Goal: Check status: Check status

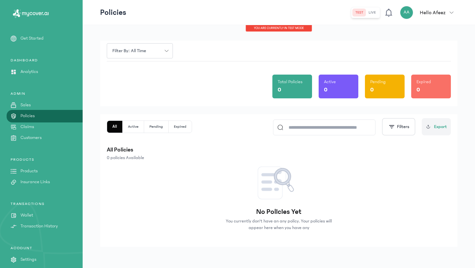
scroll to position [15, 0]
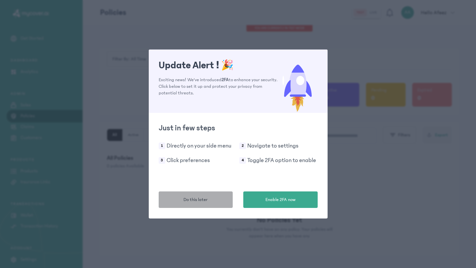
click at [191, 199] on span "Do this later" at bounding box center [195, 200] width 24 height 7
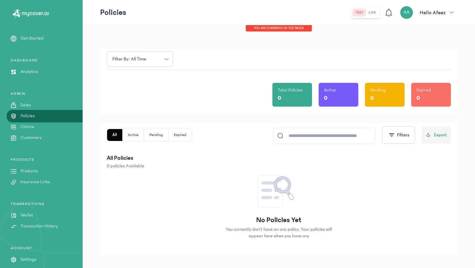
click at [35, 138] on p "Customers" at bounding box center [30, 137] width 21 height 7
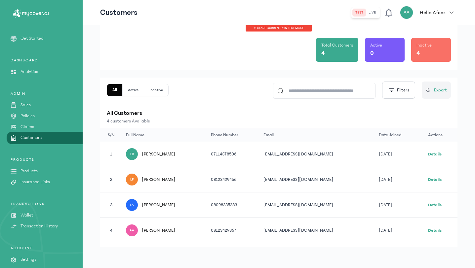
scroll to position [24, 0]
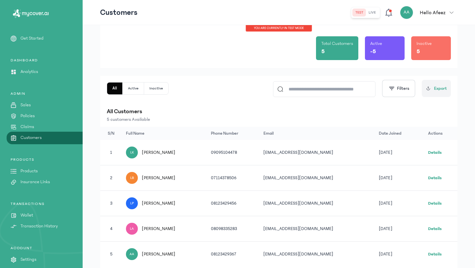
scroll to position [50, 0]
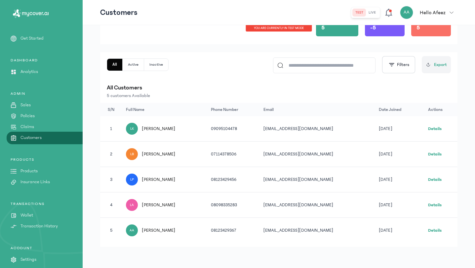
click at [37, 117] on link "Policies" at bounding box center [41, 116] width 83 height 7
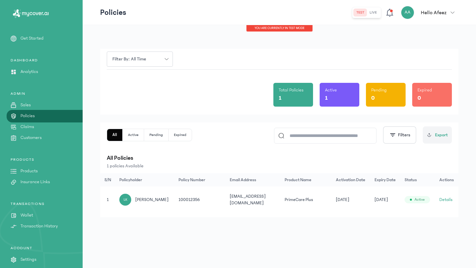
click at [444, 197] on button "Details" at bounding box center [445, 200] width 13 height 7
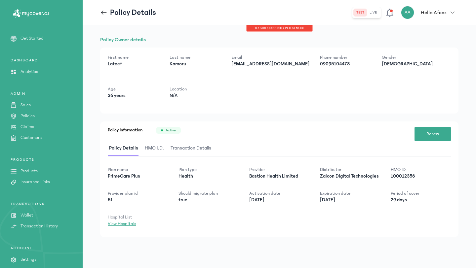
click at [122, 223] on link "View Hospitals" at bounding box center [122, 223] width 28 height 5
click at [150, 146] on span "HMO I.D." at bounding box center [154, 149] width 22 height 16
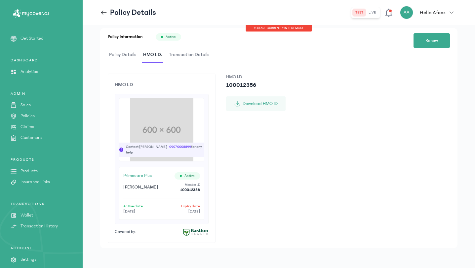
scroll to position [94, 0]
click at [188, 54] on span "Transaction Details" at bounding box center [188, 55] width 43 height 16
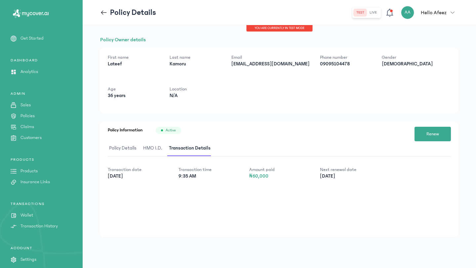
click at [118, 151] on span "Policy Details" at bounding box center [123, 149] width 30 height 16
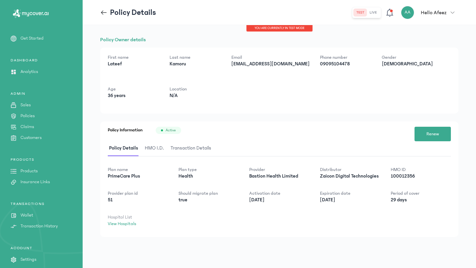
click at [102, 13] on icon at bounding box center [103, 12] width 7 height 7
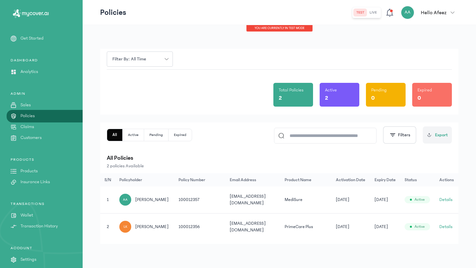
click at [443, 199] on button "Details" at bounding box center [445, 200] width 13 height 7
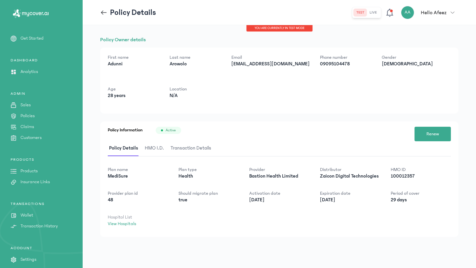
click at [157, 149] on span "HMO I.D." at bounding box center [154, 149] width 22 height 16
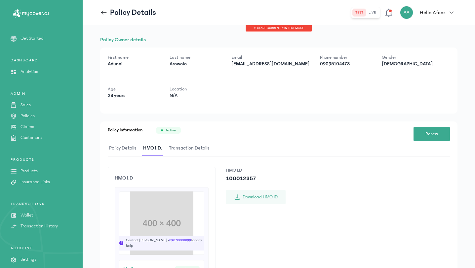
click at [193, 148] on span "Transaction Details" at bounding box center [188, 149] width 43 height 16
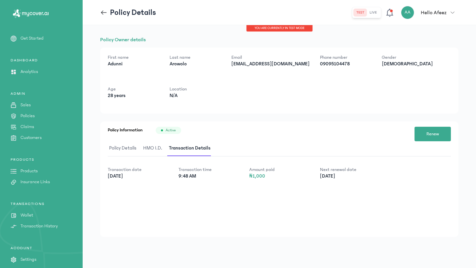
click at [128, 149] on span "Policy Details" at bounding box center [123, 149] width 30 height 16
